Goal: Use online tool/utility: Use online tool/utility

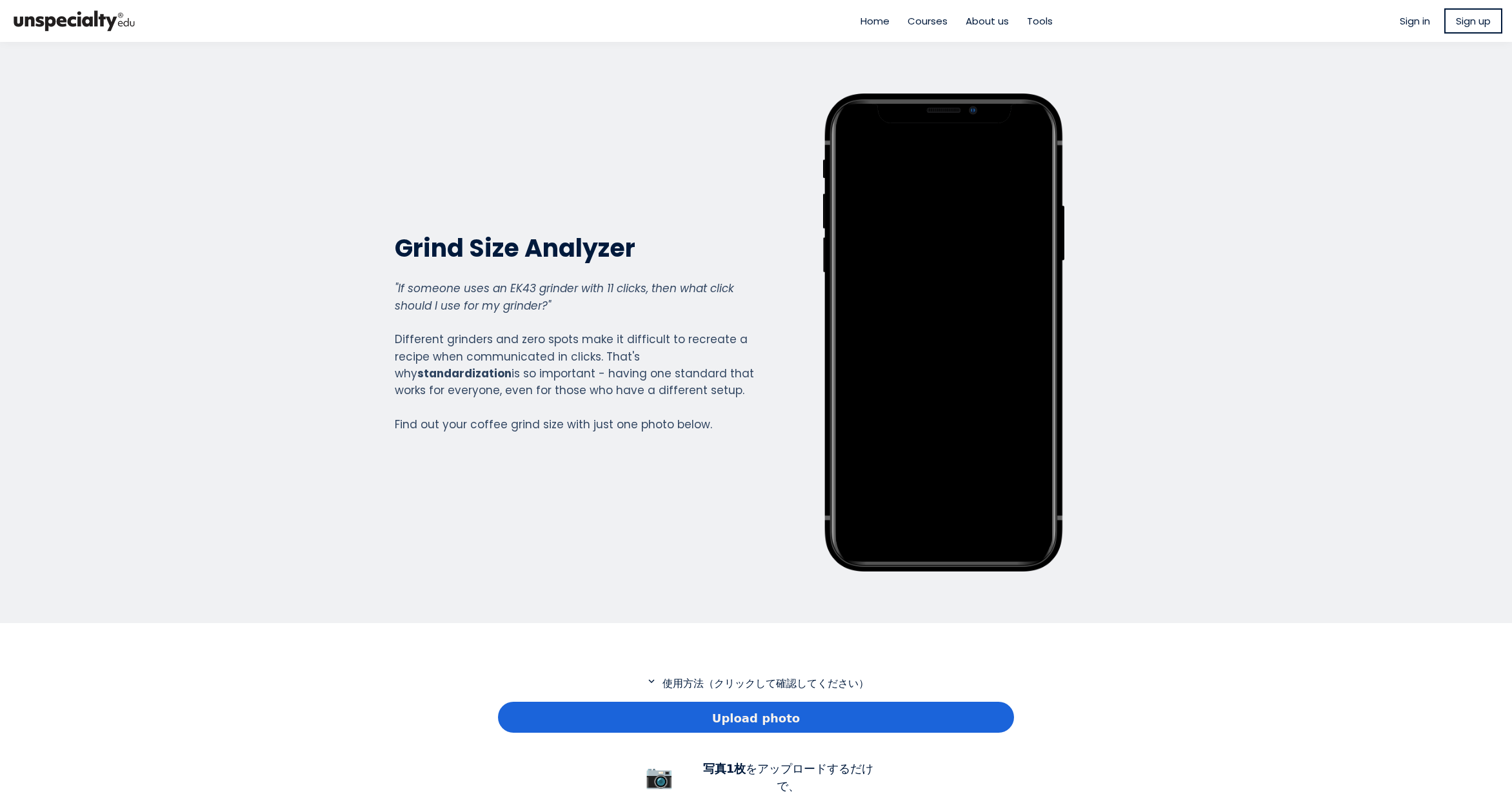
scroll to position [933, 516]
click at [764, 719] on span "Upload photo" at bounding box center [756, 718] width 88 height 17
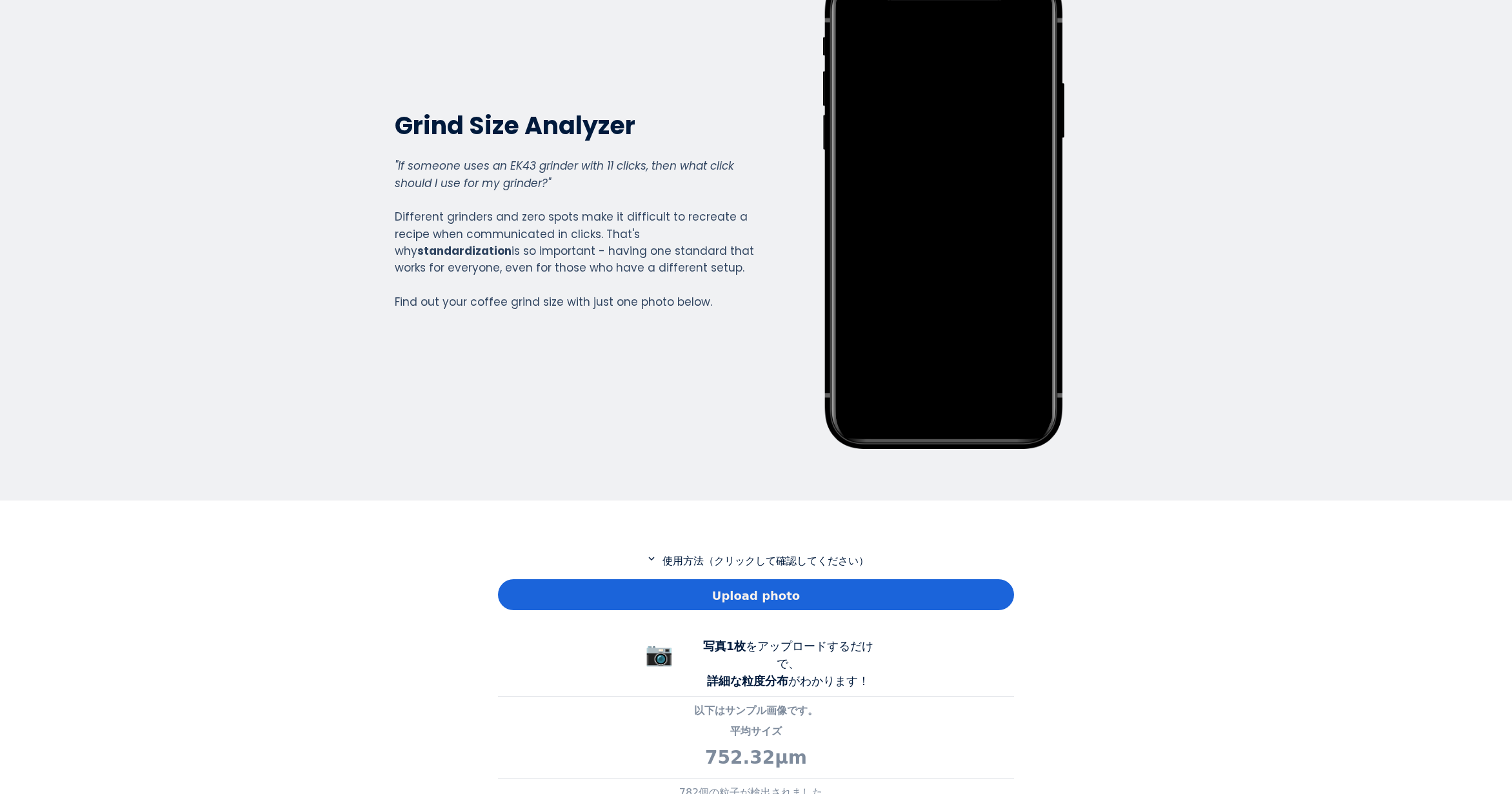
scroll to position [258, 0]
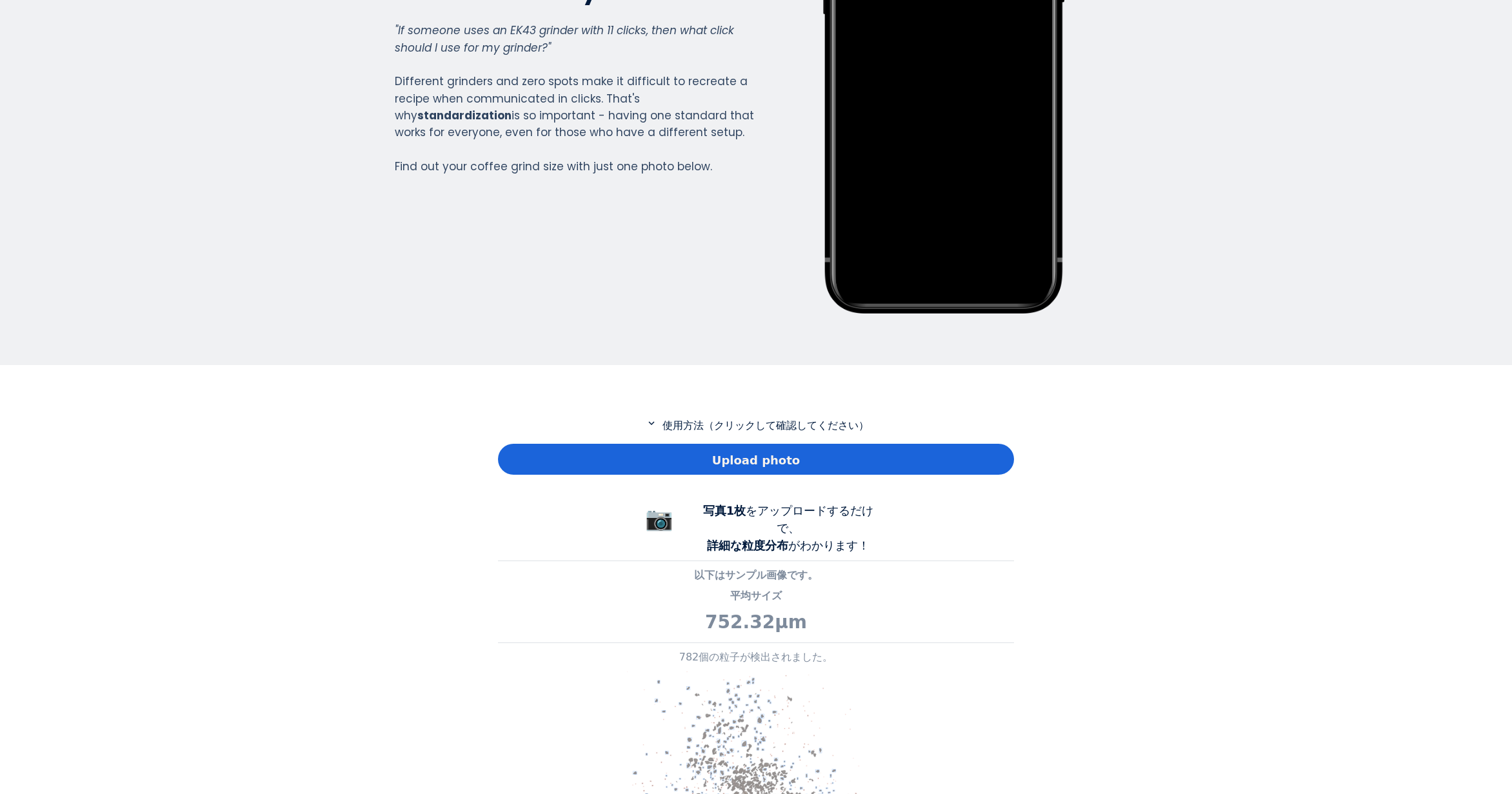
click at [656, 468] on div "Upload photo" at bounding box center [756, 459] width 516 height 31
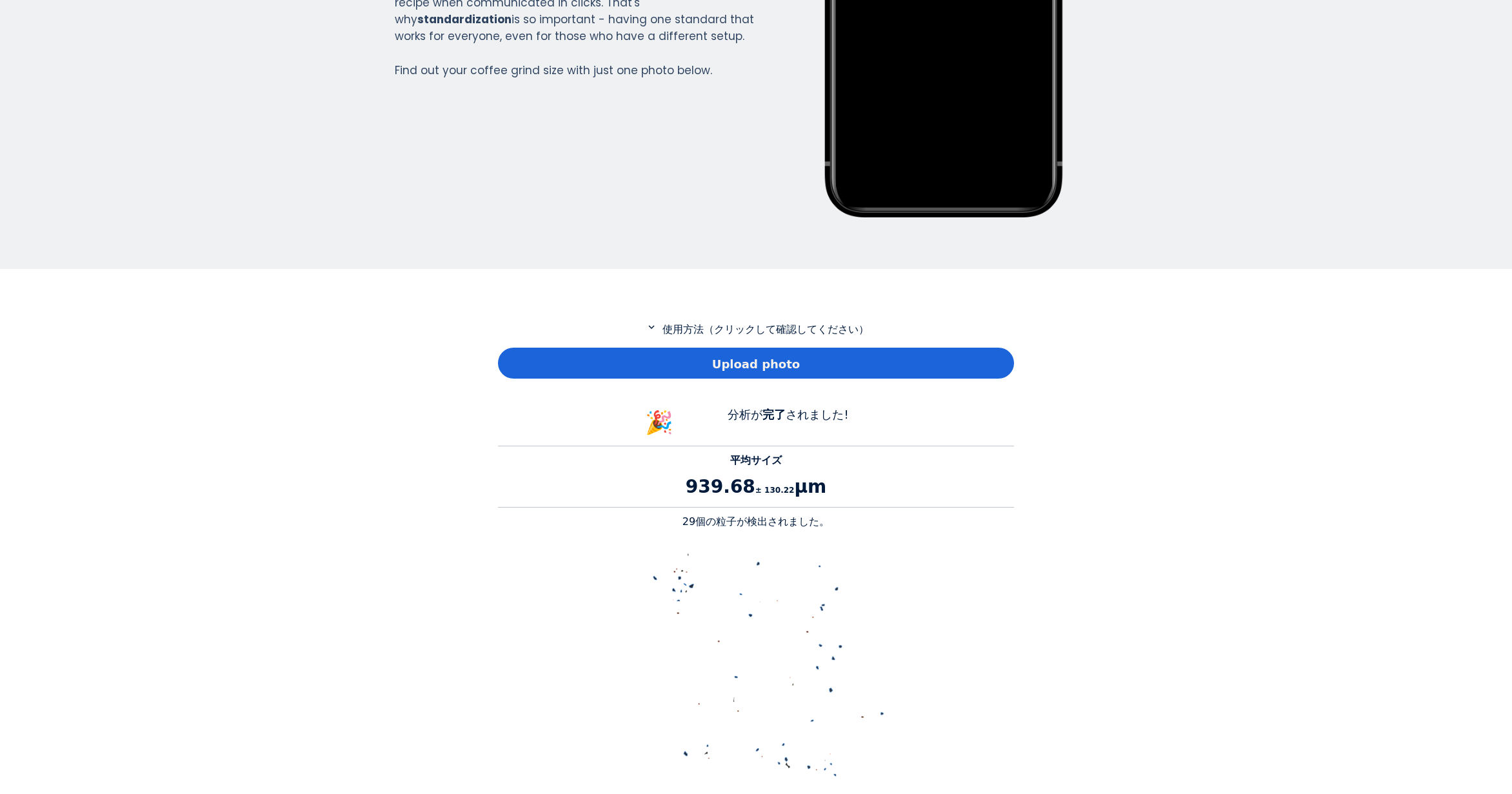
scroll to position [387, 0]
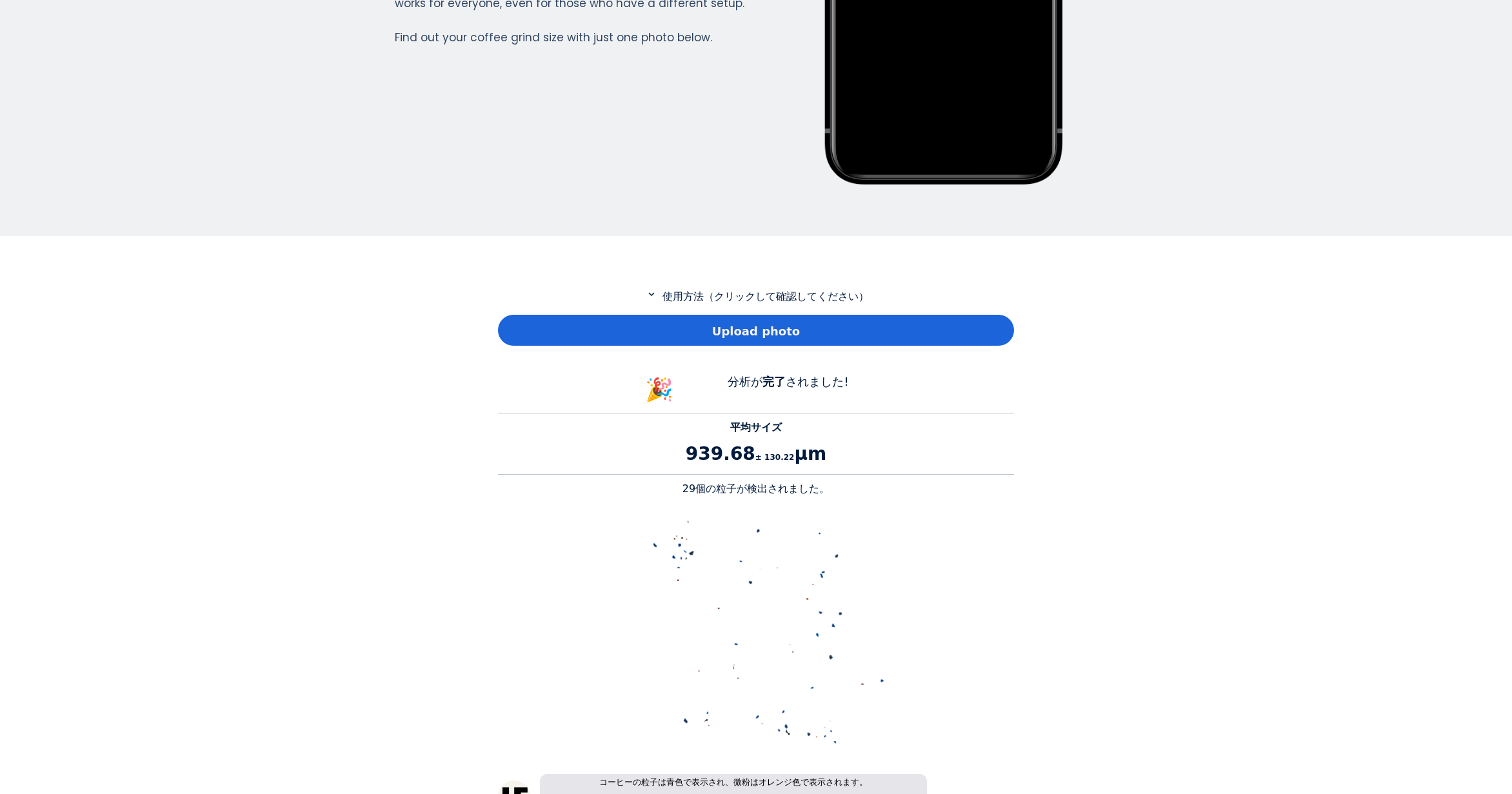
click at [695, 491] on p "29個の粒子が検出されました。" at bounding box center [756, 488] width 516 height 16
copy p "29"
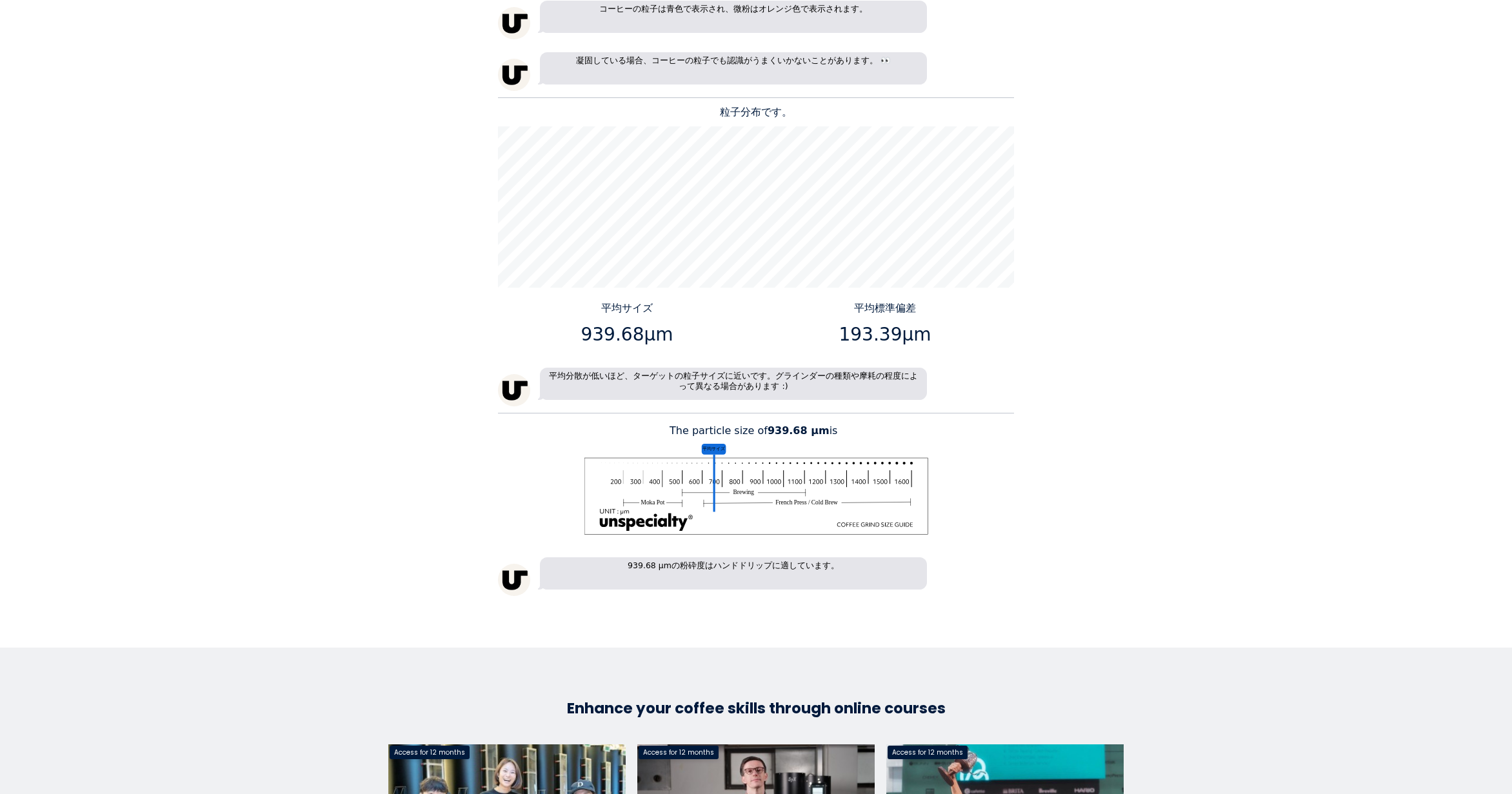
scroll to position [1226, 0]
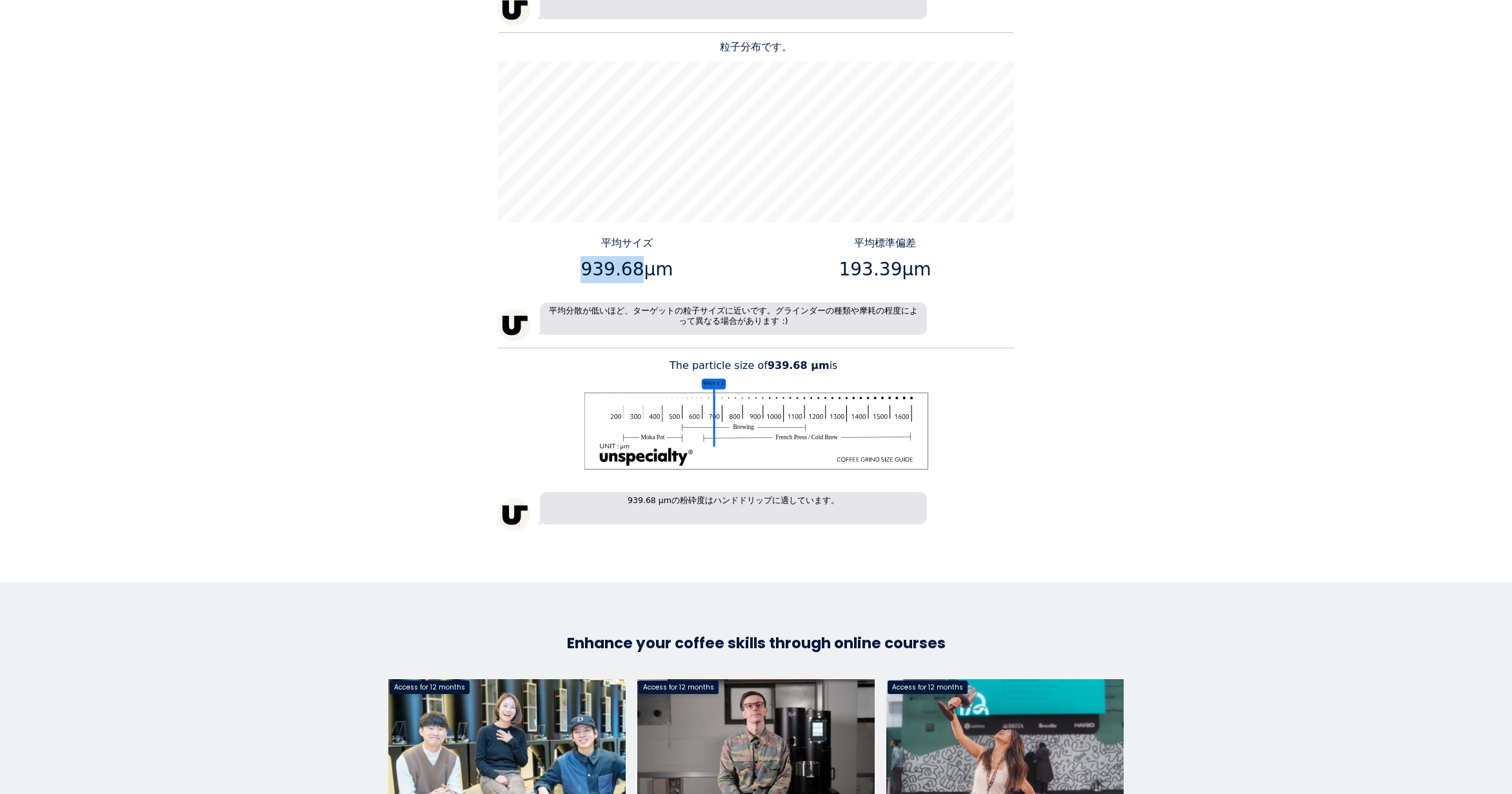
drag, startPoint x: 633, startPoint y: 268, endPoint x: 588, endPoint y: 269, distance: 45.0
click at [588, 269] on p "939.68μm" at bounding box center [628, 270] width 249 height 27
copy p "939.68"
drag, startPoint x: 891, startPoint y: 271, endPoint x: 845, endPoint y: 269, distance: 46.0
click at [845, 269] on p "193.39μm" at bounding box center [885, 270] width 249 height 27
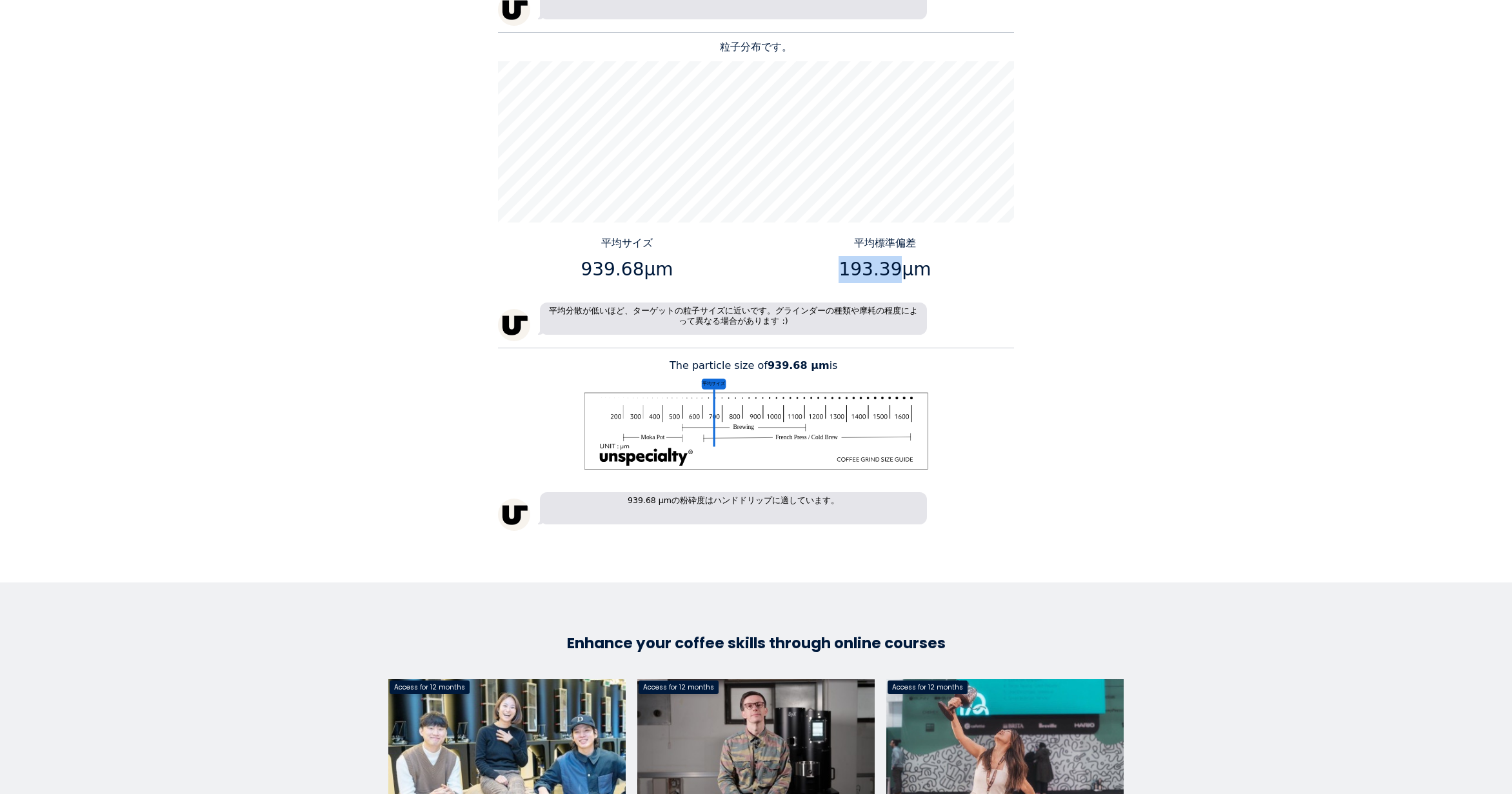
copy p "193.39"
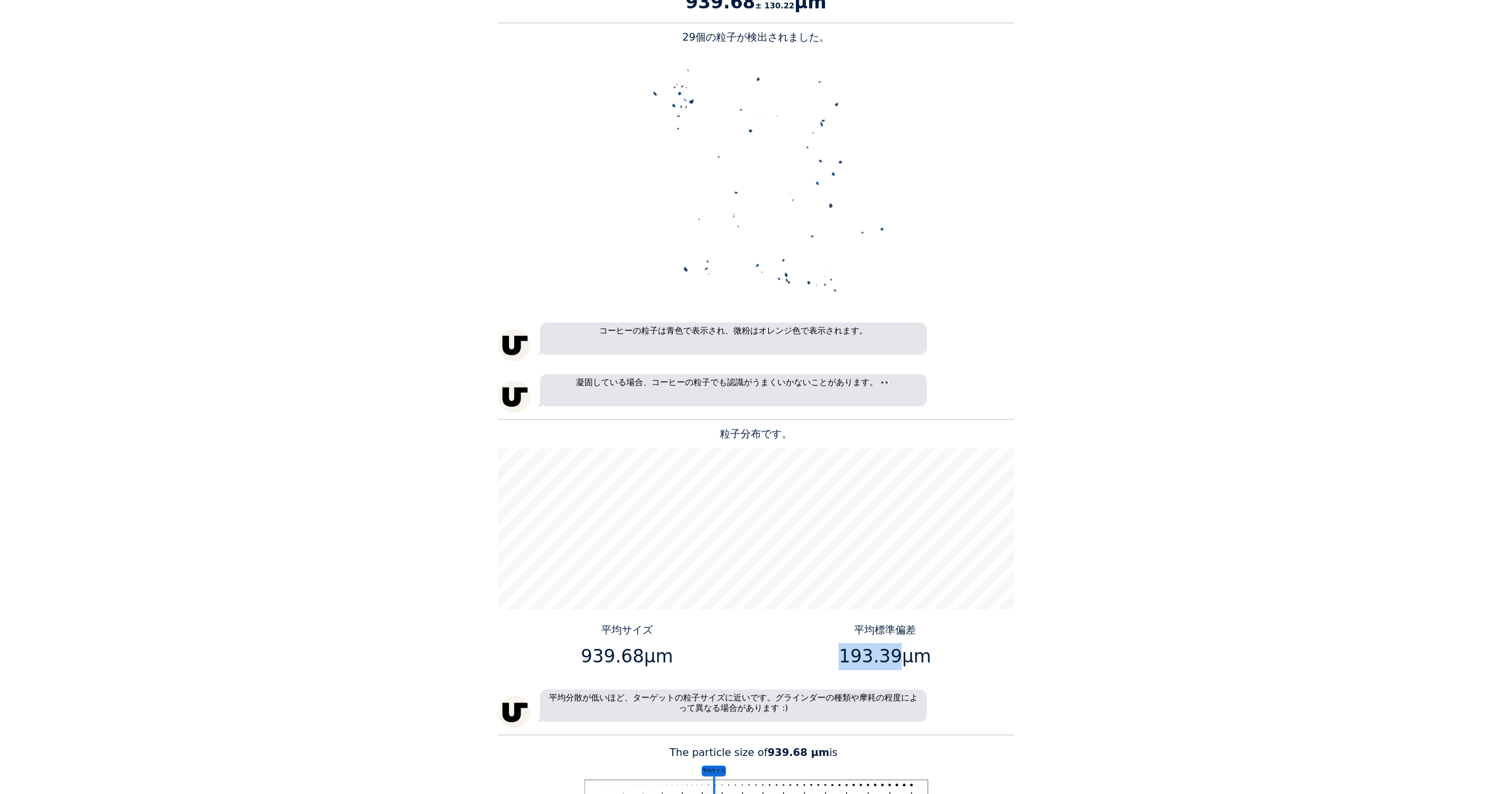
scroll to position [581, 0]
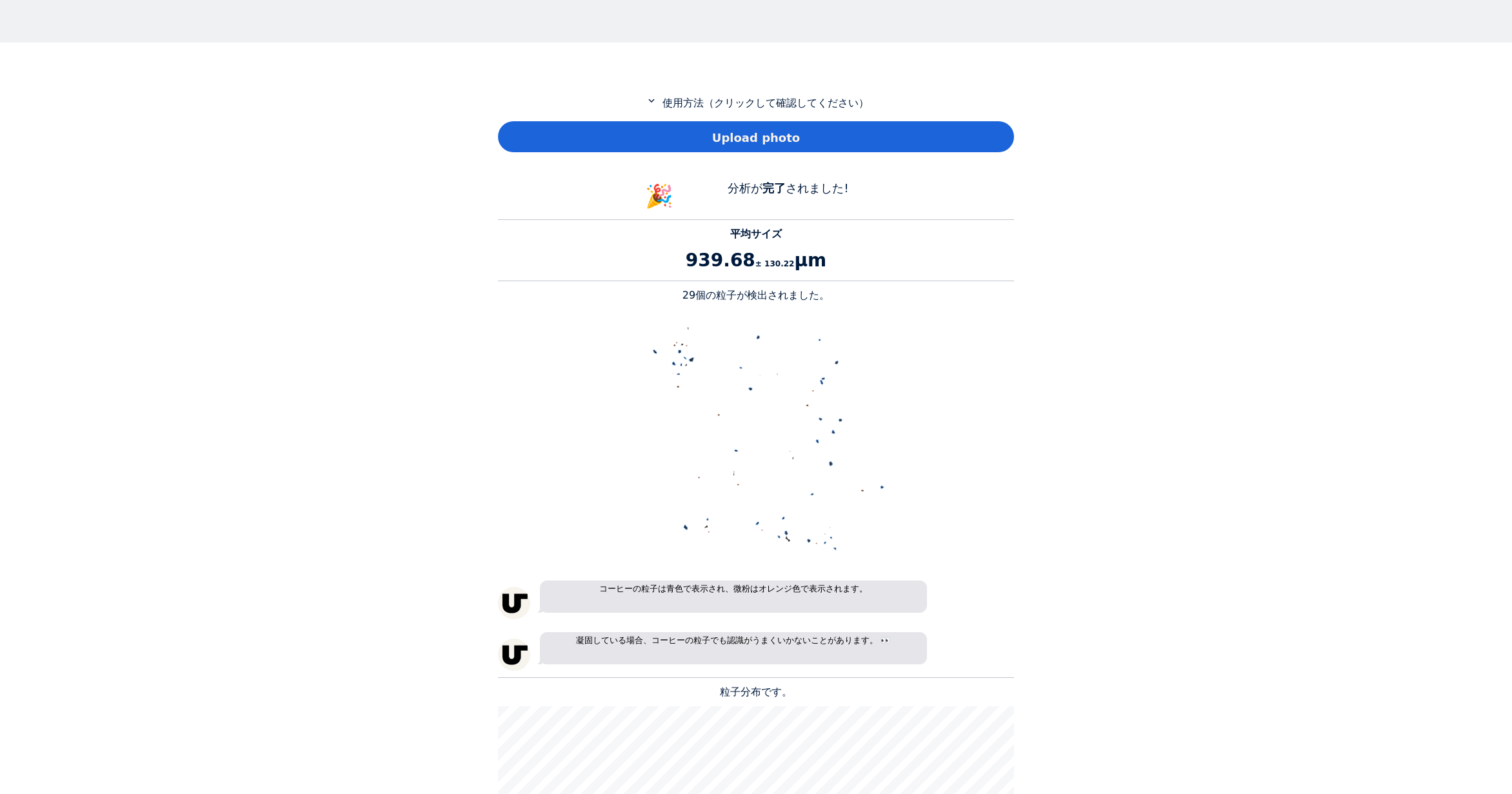
click at [575, 147] on div "Upload photo" at bounding box center [756, 136] width 516 height 31
click at [693, 296] on p "39個の粒子が検出されました。" at bounding box center [756, 295] width 516 height 16
copy p "39"
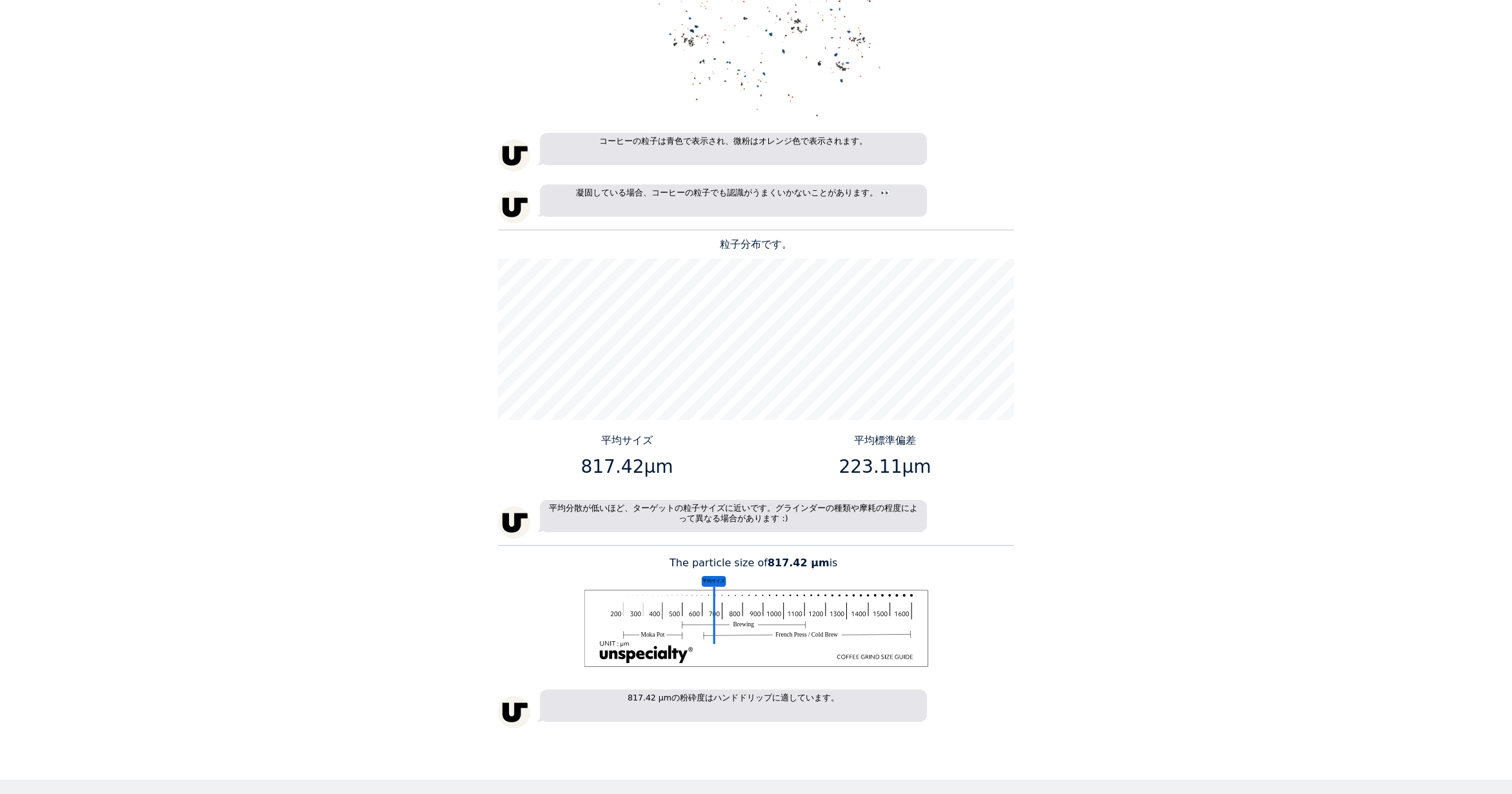
scroll to position [1032, 0]
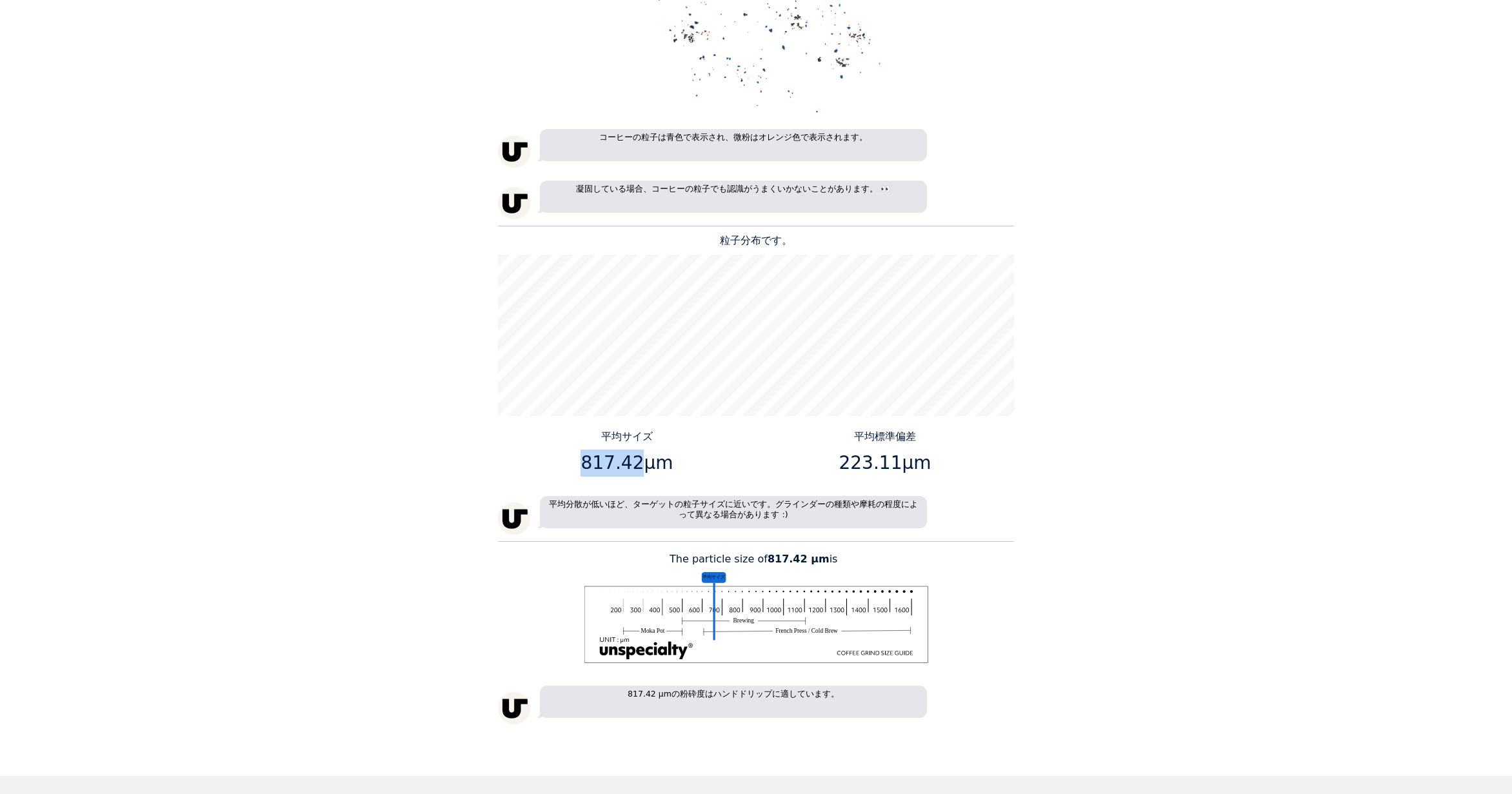
drag, startPoint x: 634, startPoint y: 464, endPoint x: 586, endPoint y: 462, distance: 48.0
click at [586, 462] on p "817.42μm" at bounding box center [628, 463] width 249 height 27
copy p "817.42"
drag, startPoint x: 893, startPoint y: 460, endPoint x: 846, endPoint y: 467, distance: 47.5
click at [846, 467] on p "223.11μm" at bounding box center [885, 463] width 249 height 27
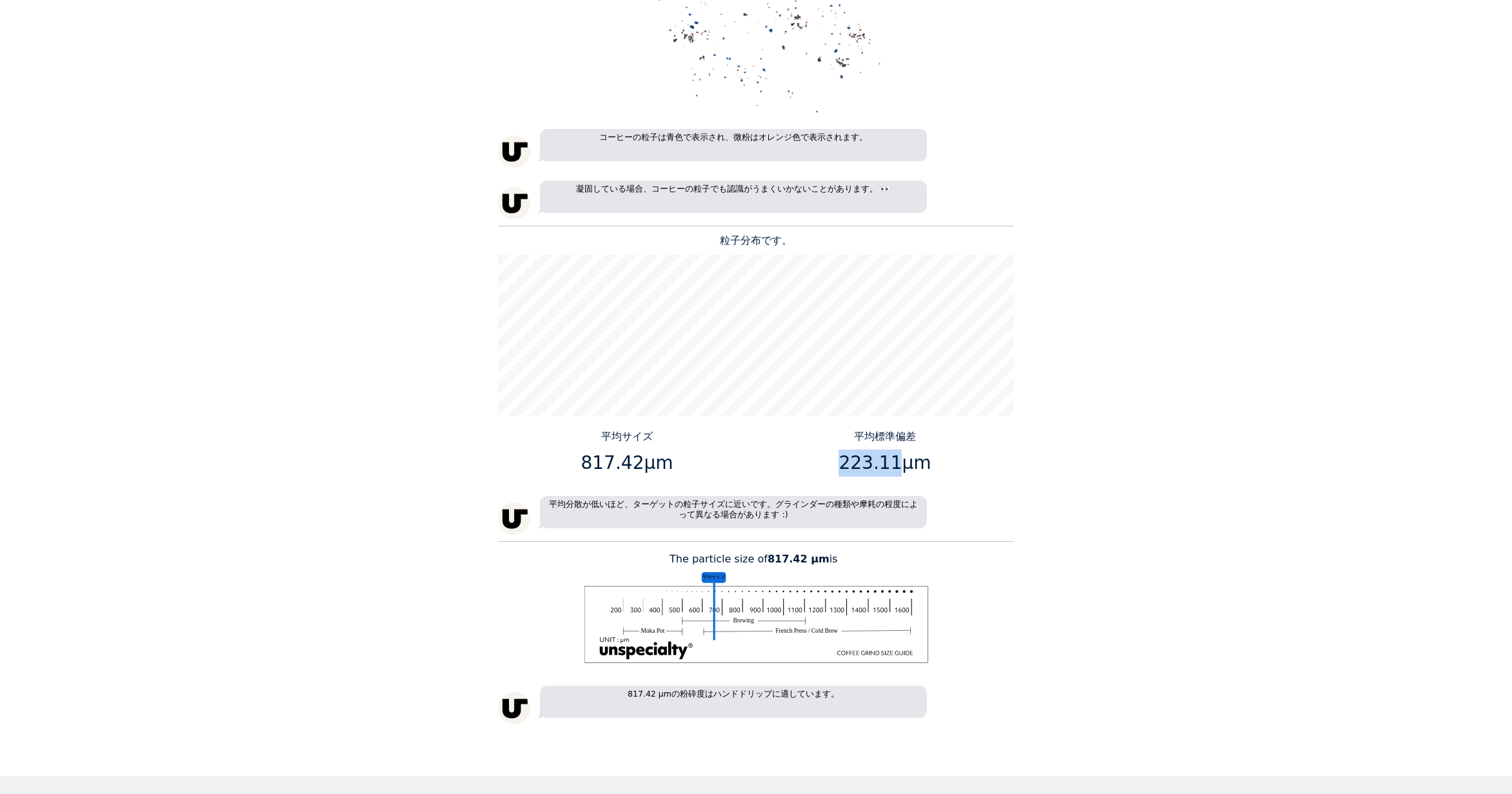
copy p "223.11"
